Goal: Task Accomplishment & Management: Complete application form

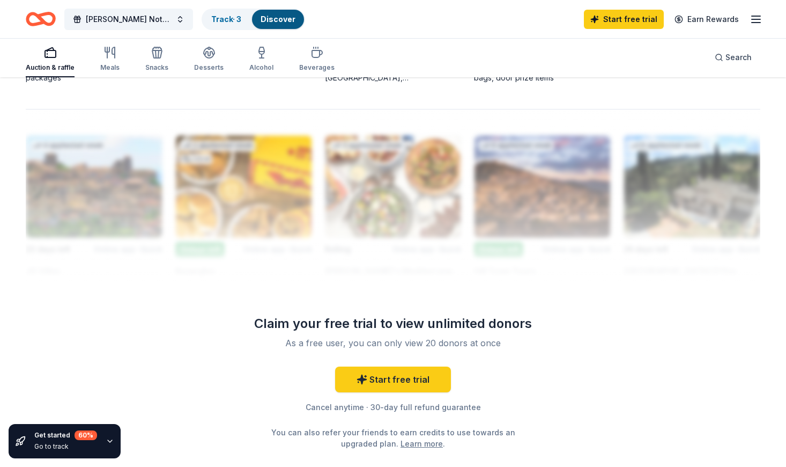
scroll to position [917, 0]
click at [374, 370] on link "Start free trial" at bounding box center [393, 379] width 116 height 26
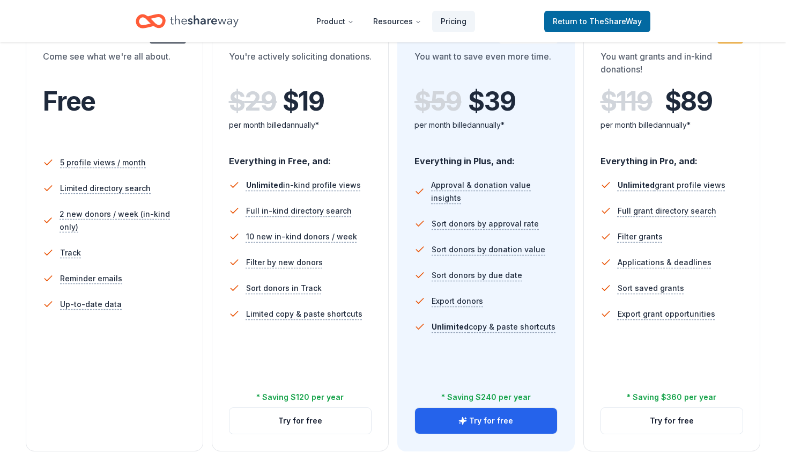
scroll to position [218, 0]
click at [478, 417] on button "Try for free" at bounding box center [486, 421] width 142 height 26
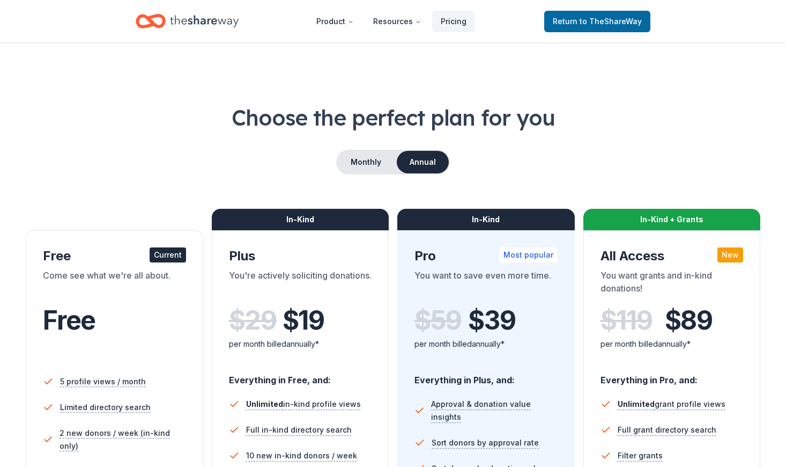
scroll to position [218, 0]
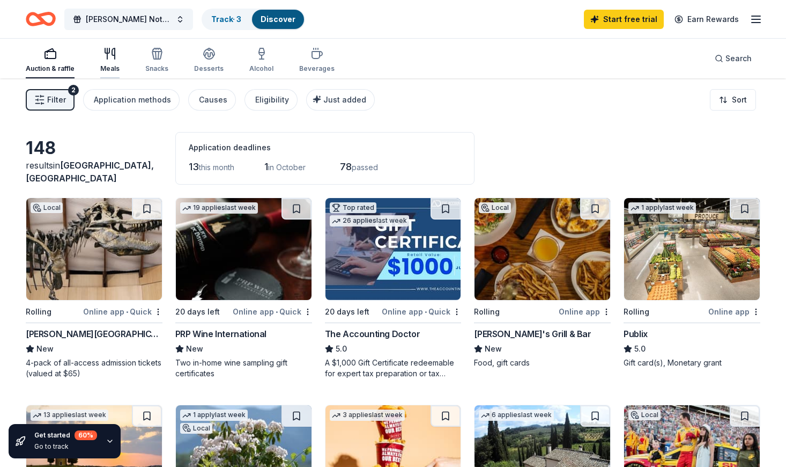
click at [105, 70] on div "Meals" at bounding box center [109, 68] width 19 height 9
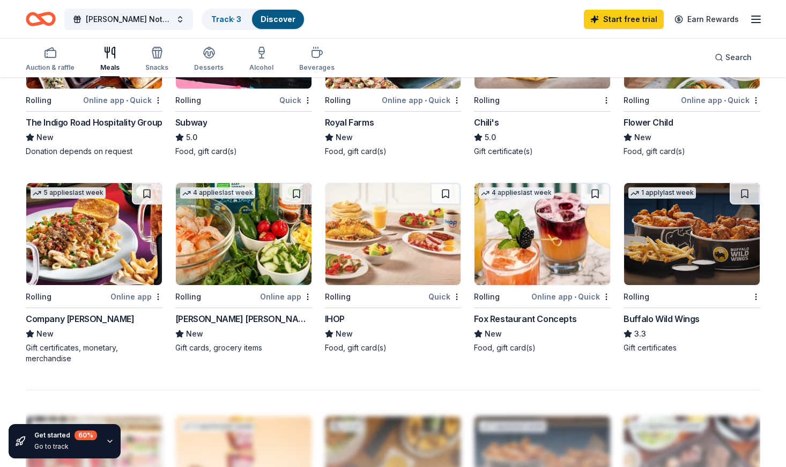
scroll to position [627, 0]
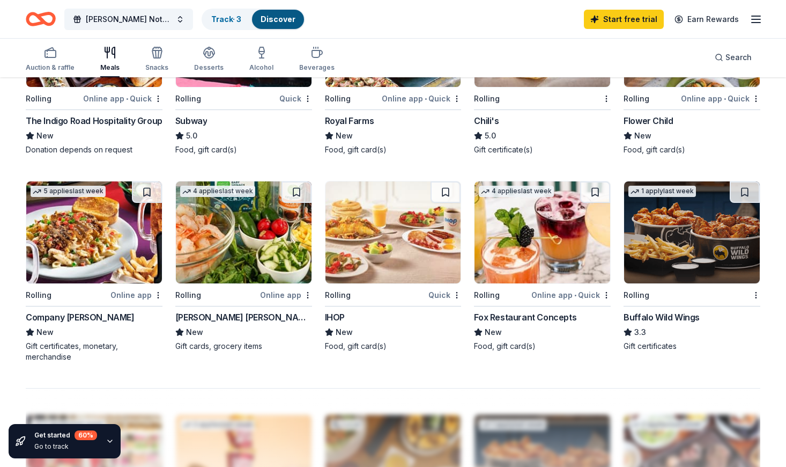
click at [525, 263] on img at bounding box center [543, 232] width 136 height 102
click at [156, 51] on icon "button" at bounding box center [156, 54] width 1 height 8
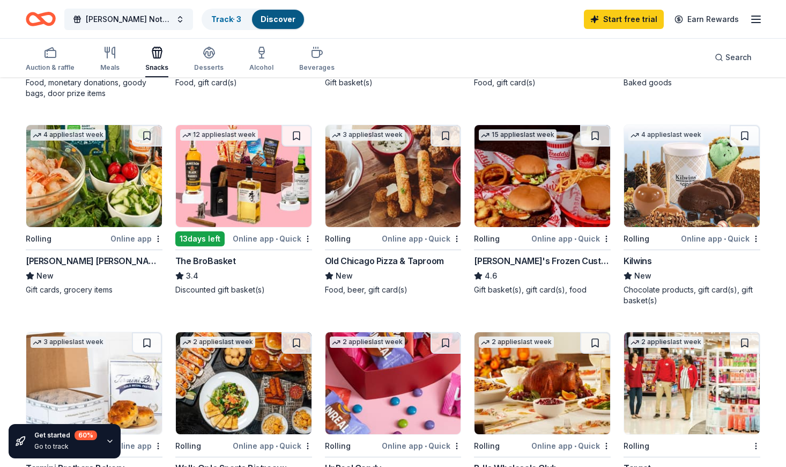
scroll to position [119, 0]
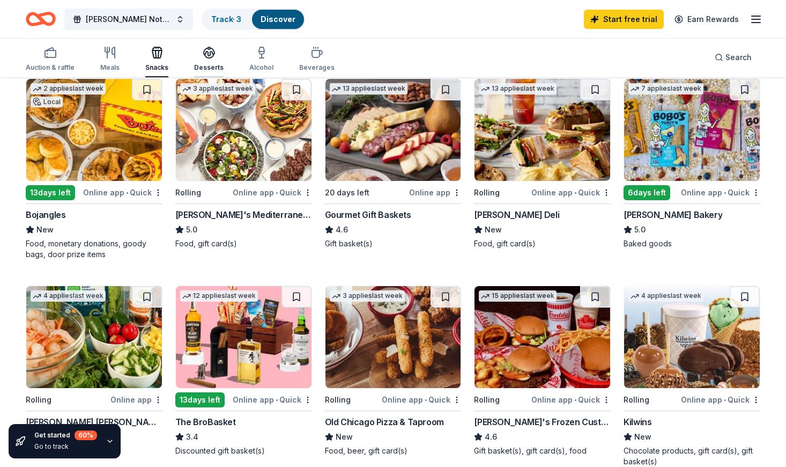
click at [215, 61] on div "Desserts" at bounding box center [209, 59] width 30 height 26
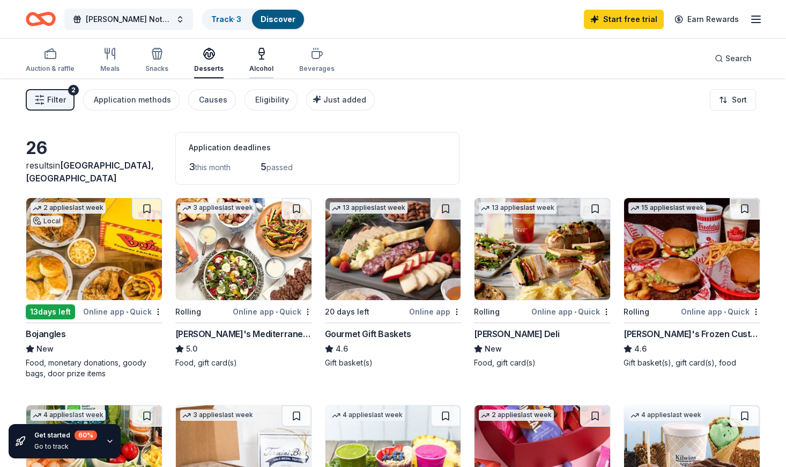
click at [264, 67] on div "Alcohol" at bounding box center [261, 68] width 24 height 9
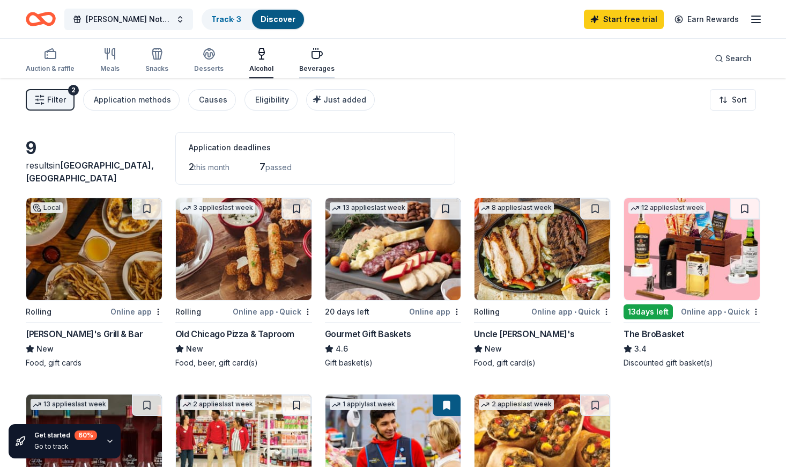
click at [315, 61] on div "Beverages" at bounding box center [316, 60] width 35 height 26
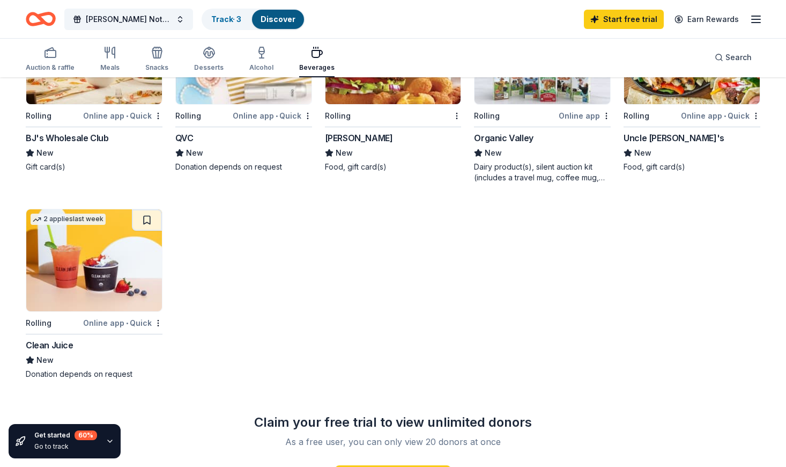
scroll to position [616, 0]
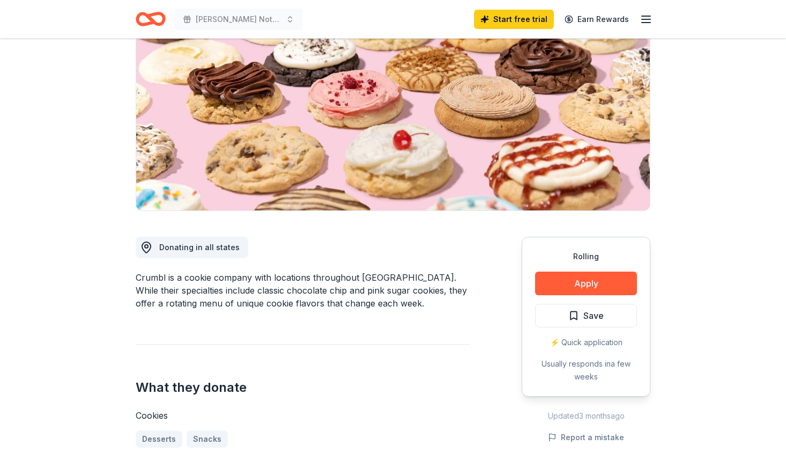
scroll to position [116, 0]
click at [559, 282] on button "Apply" at bounding box center [586, 283] width 102 height 24
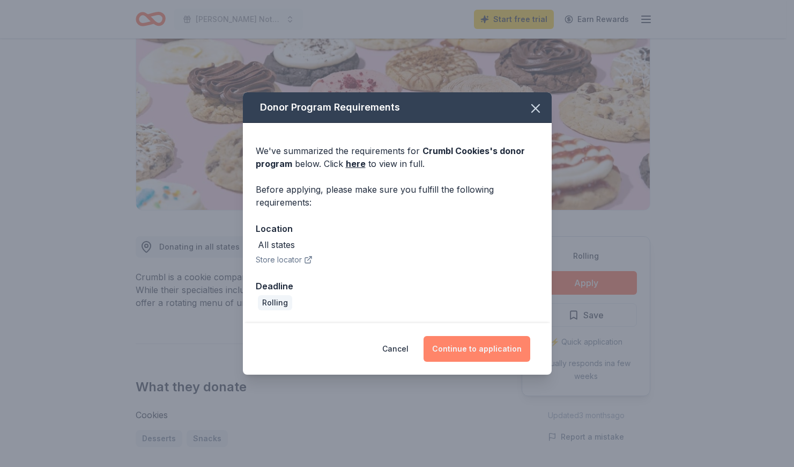
click at [451, 345] on button "Continue to application" at bounding box center [477, 349] width 107 height 26
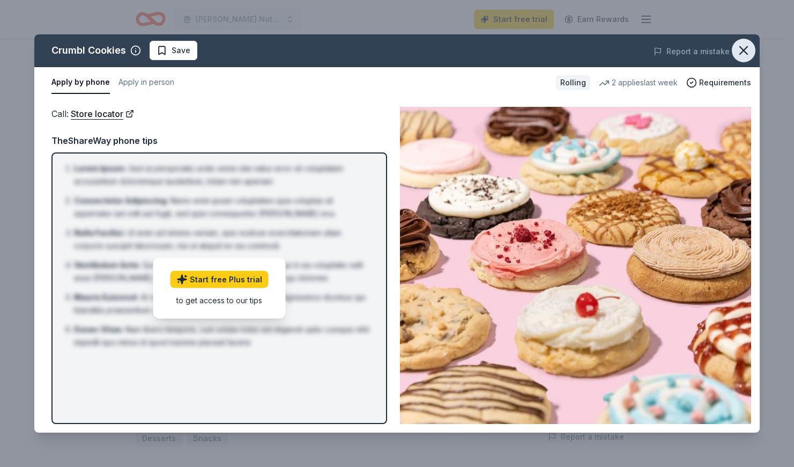
click at [746, 54] on icon "button" at bounding box center [743, 50] width 15 height 15
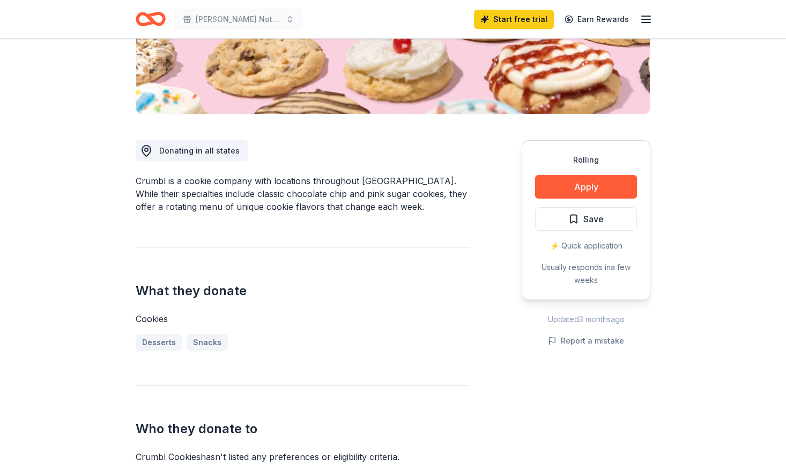
scroll to position [212, 0]
